Goal: Information Seeking & Learning: Check status

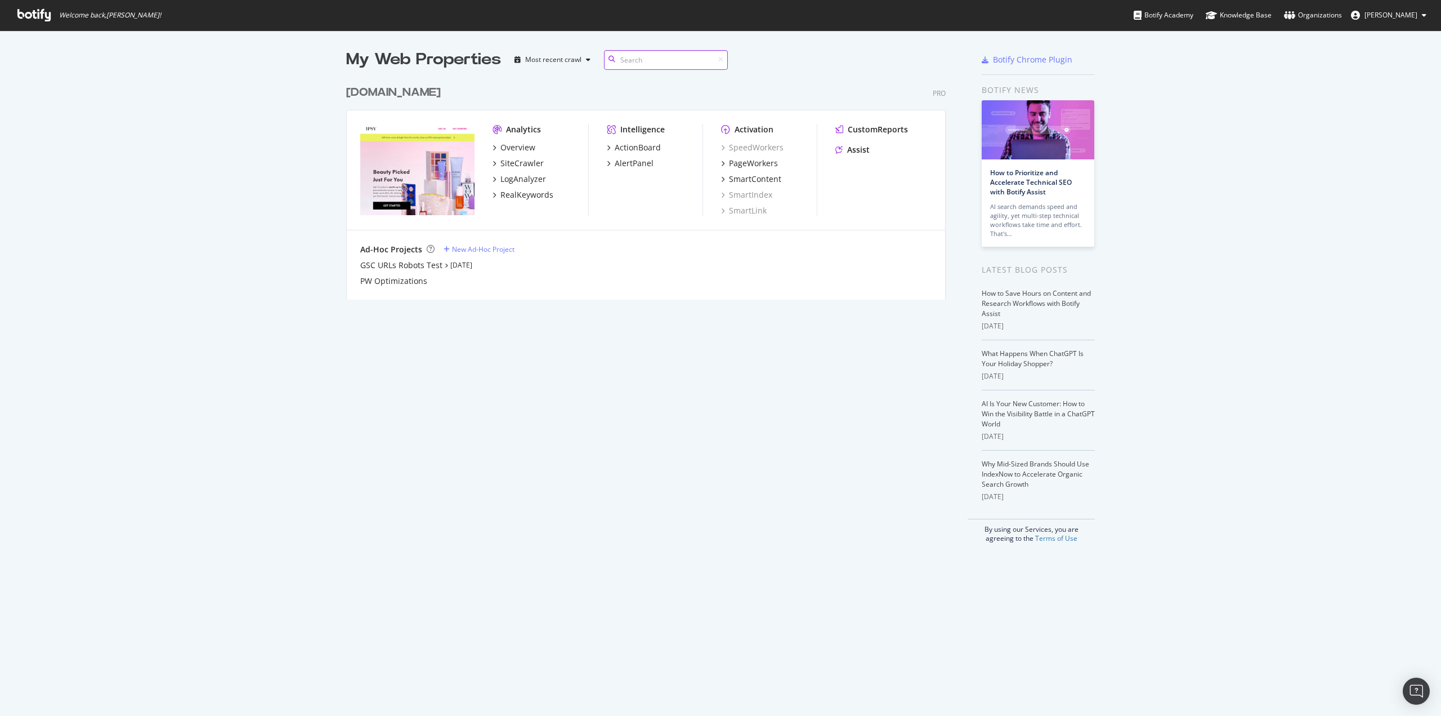
scroll to position [220, 600]
click at [535, 162] on div "SiteCrawler" at bounding box center [521, 163] width 43 height 11
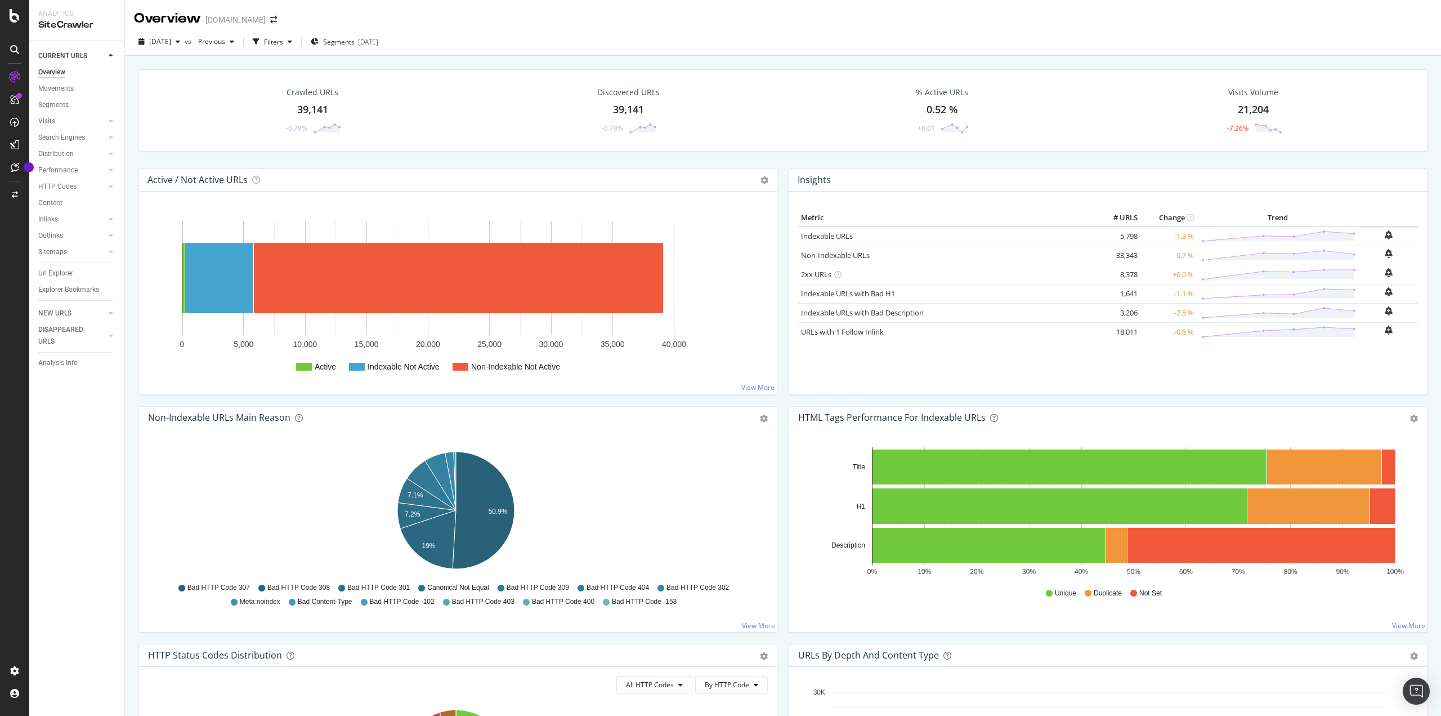
click at [1128, 23] on div "Overview [DOMAIN_NAME]" at bounding box center [783, 14] width 1316 height 28
click at [109, 120] on icon at bounding box center [111, 121] width 5 height 7
click at [111, 135] on icon at bounding box center [111, 137] width 5 height 7
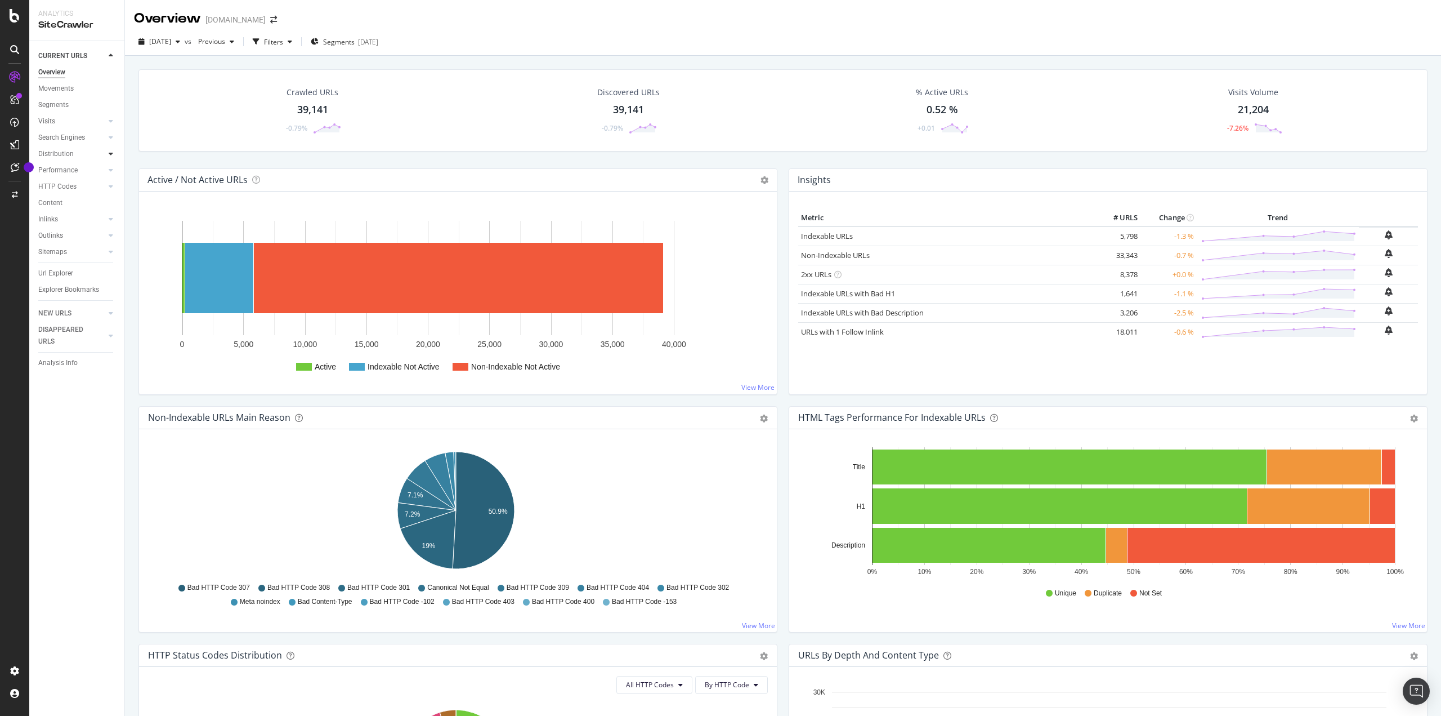
click at [113, 153] on icon at bounding box center [111, 153] width 5 height 7
click at [113, 170] on div at bounding box center [110, 169] width 11 height 11
click at [56, 217] on div "Insights" at bounding box center [55, 219] width 24 height 12
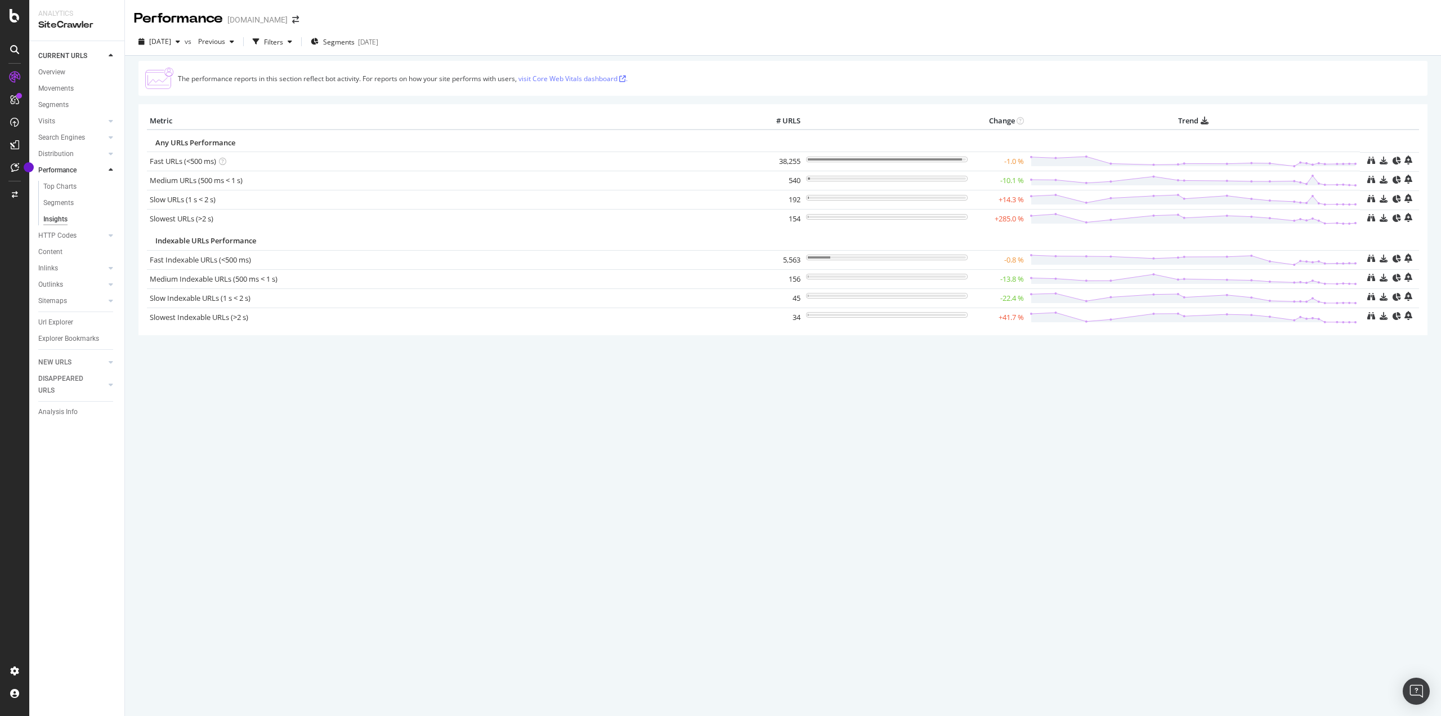
click at [48, 315] on div "Url Explorer" at bounding box center [81, 322] width 86 height 16
click at [56, 324] on div "Url Explorer" at bounding box center [55, 322] width 35 height 12
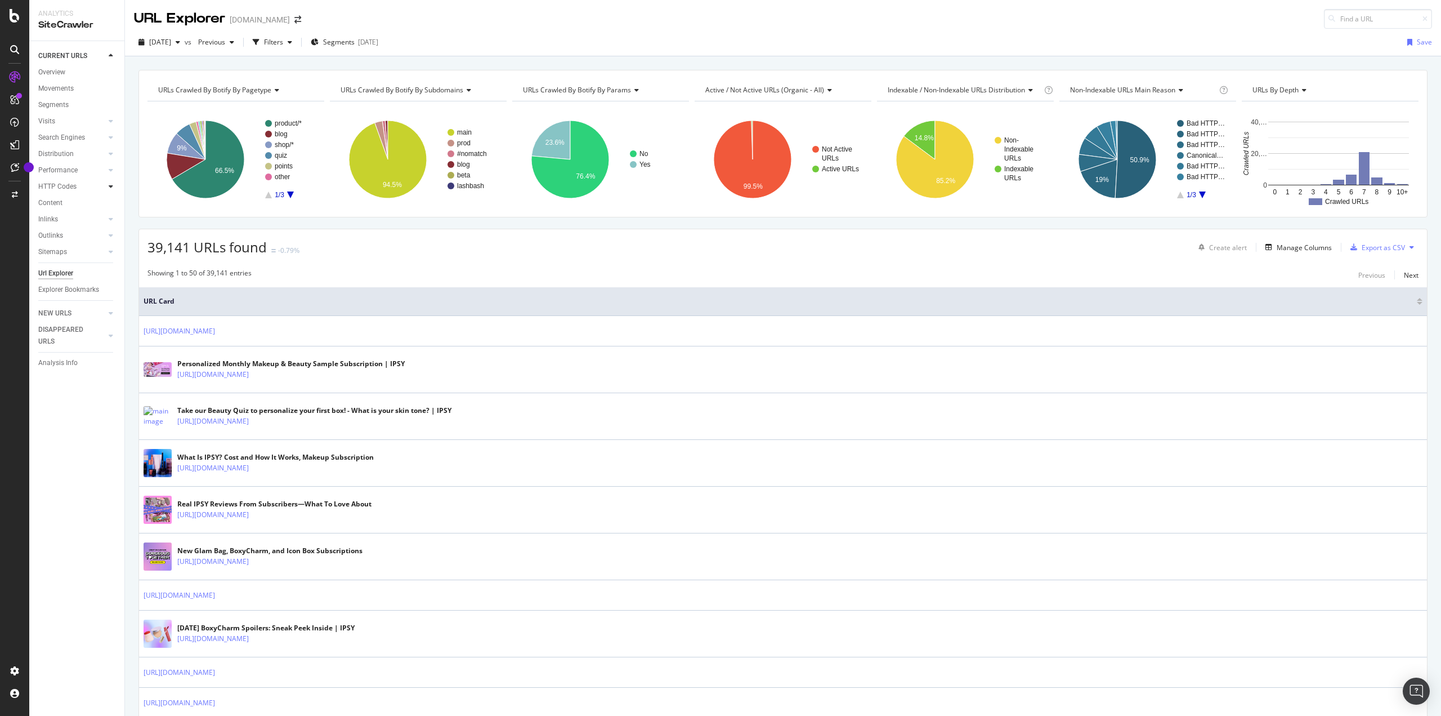
click at [112, 185] on icon at bounding box center [111, 186] width 5 height 7
click at [60, 236] on div "Insights" at bounding box center [55, 236] width 24 height 12
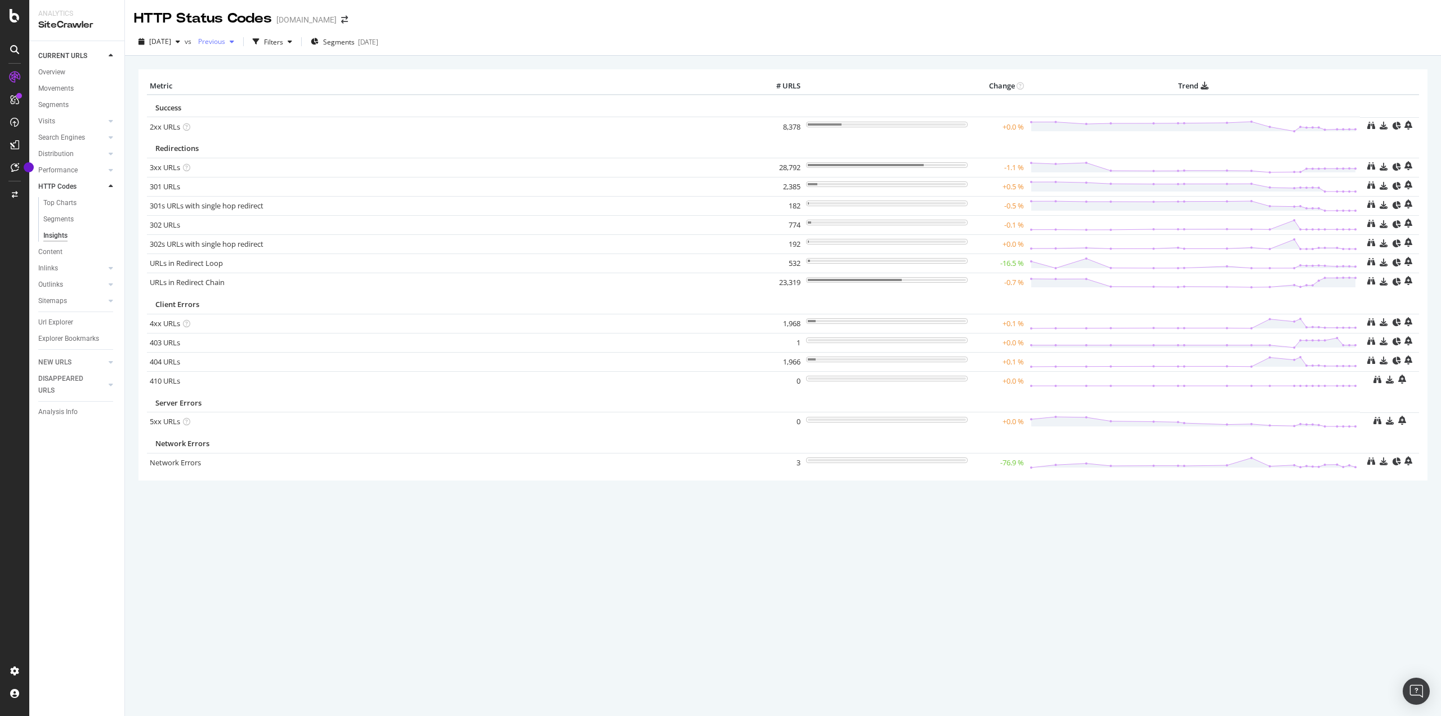
click at [225, 37] on span "Previous" at bounding box center [210, 42] width 32 height 10
click at [299, 141] on div "39.2K URLs" at bounding box center [302, 145] width 35 height 10
